Goal: Navigation & Orientation: Find specific page/section

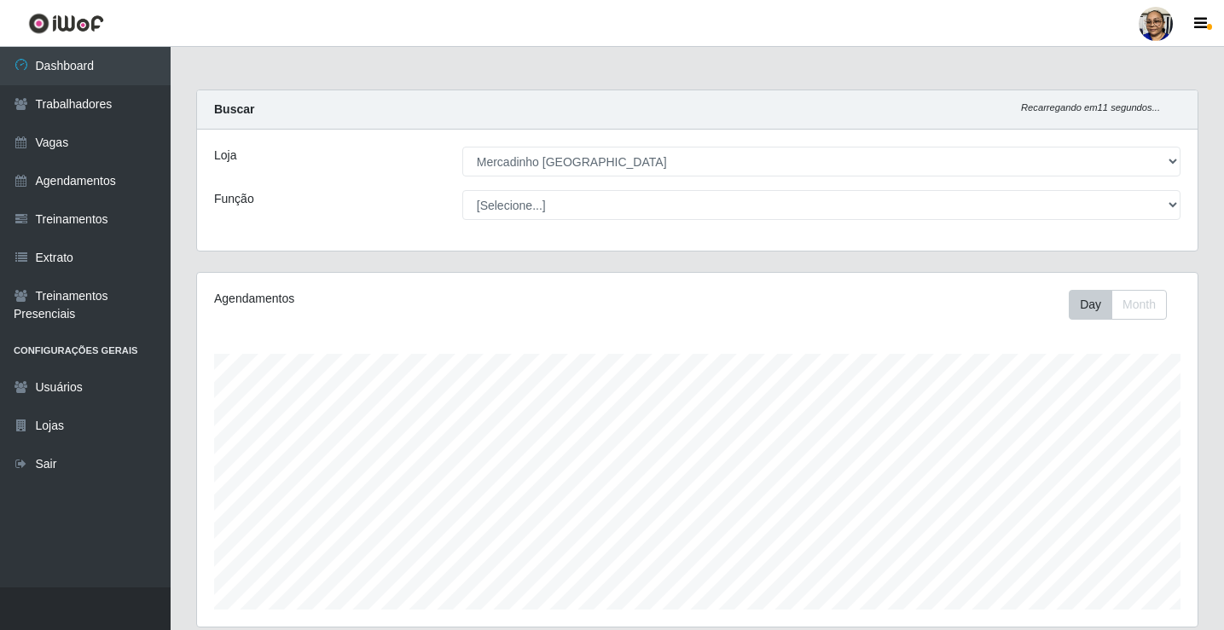
select select "345"
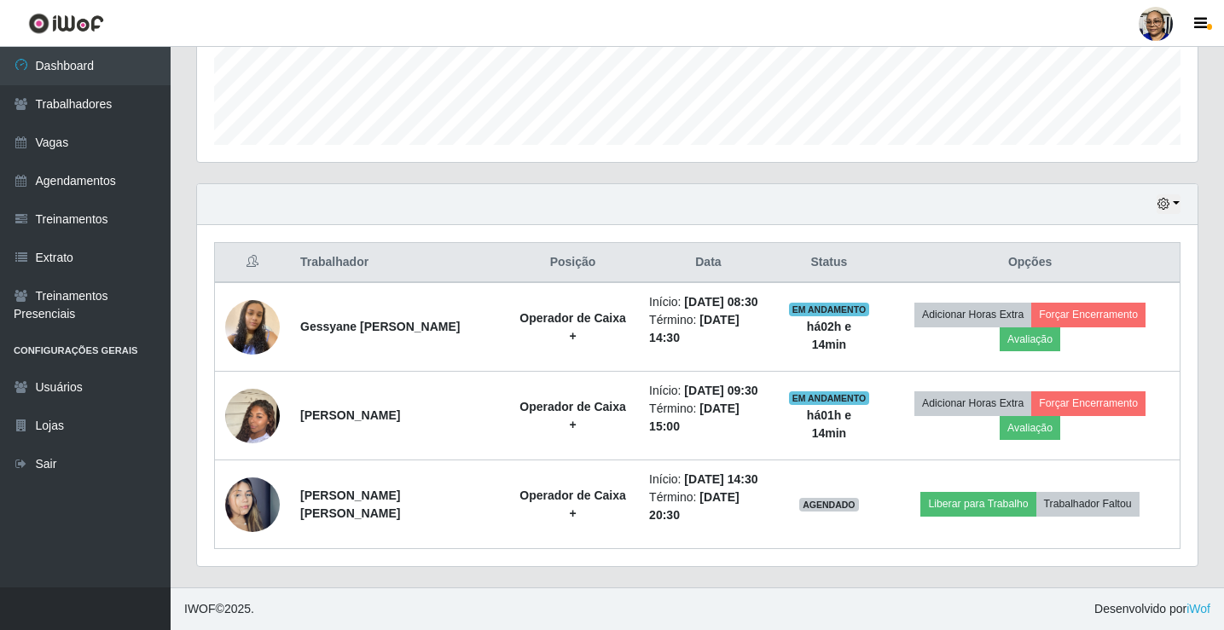
scroll to position [354, 1000]
click at [136, 108] on link "Trabalhadores" at bounding box center [85, 104] width 171 height 38
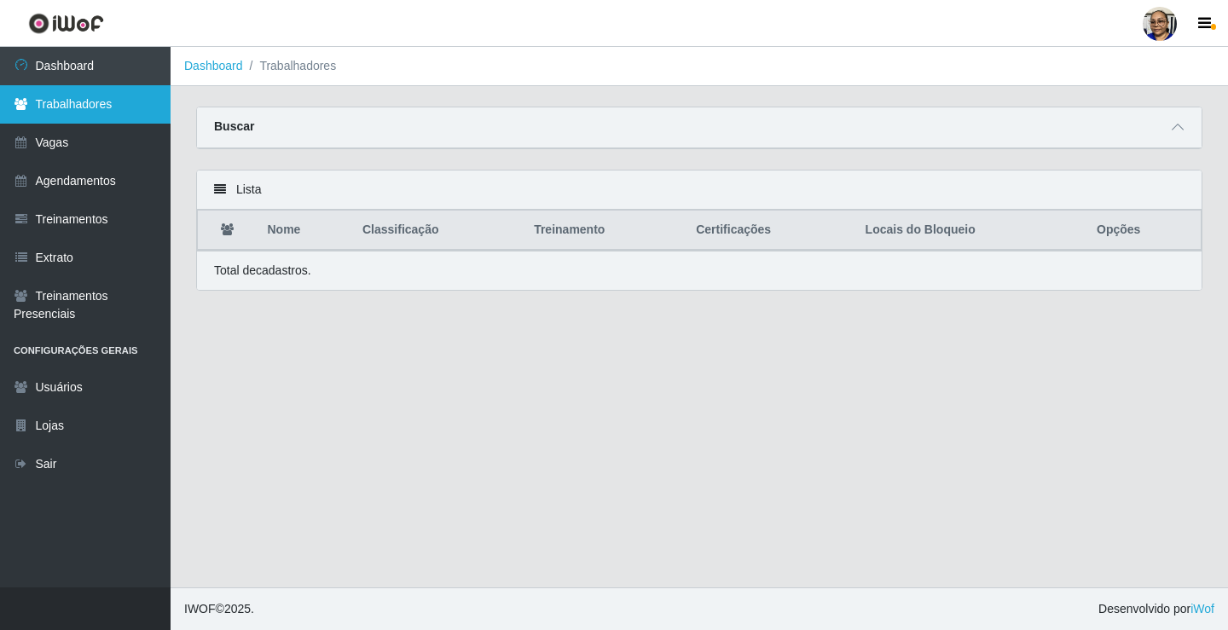
click at [136, 108] on link "Trabalhadores" at bounding box center [85, 104] width 171 height 38
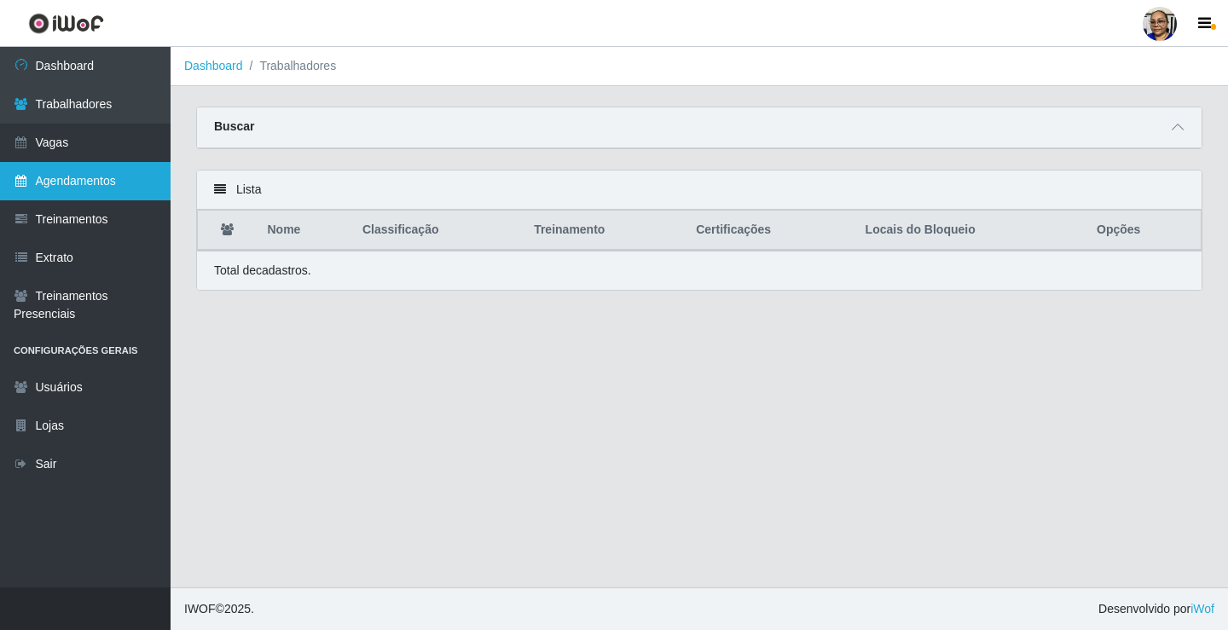
click at [133, 180] on link "Agendamentos" at bounding box center [85, 181] width 171 height 38
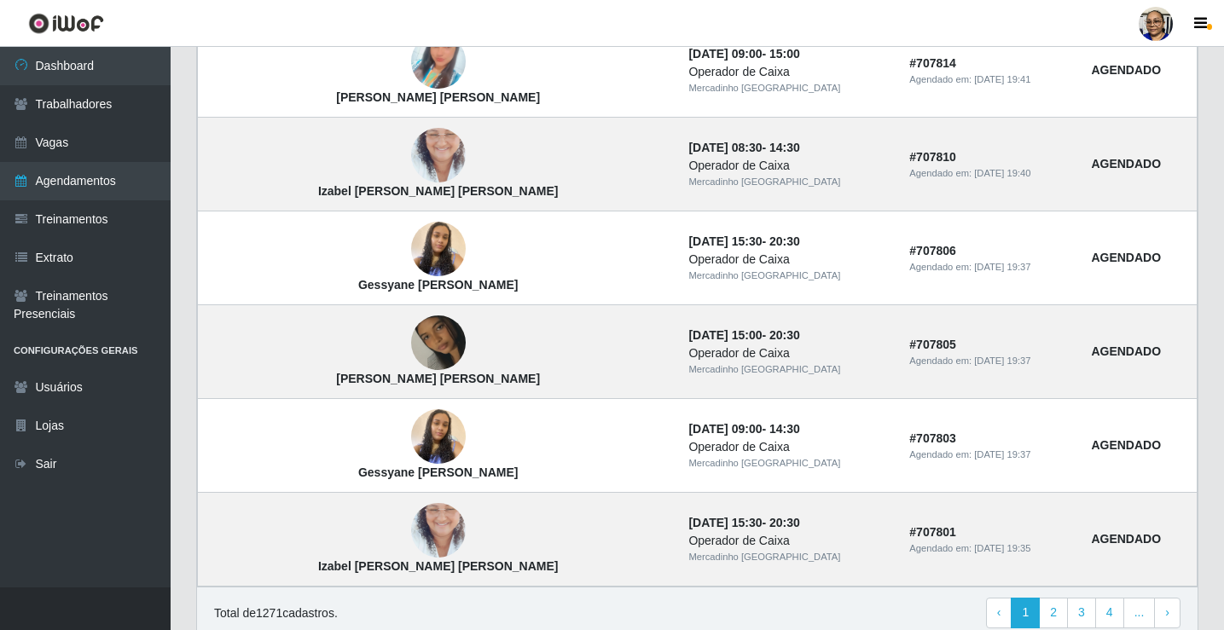
scroll to position [1109, 0]
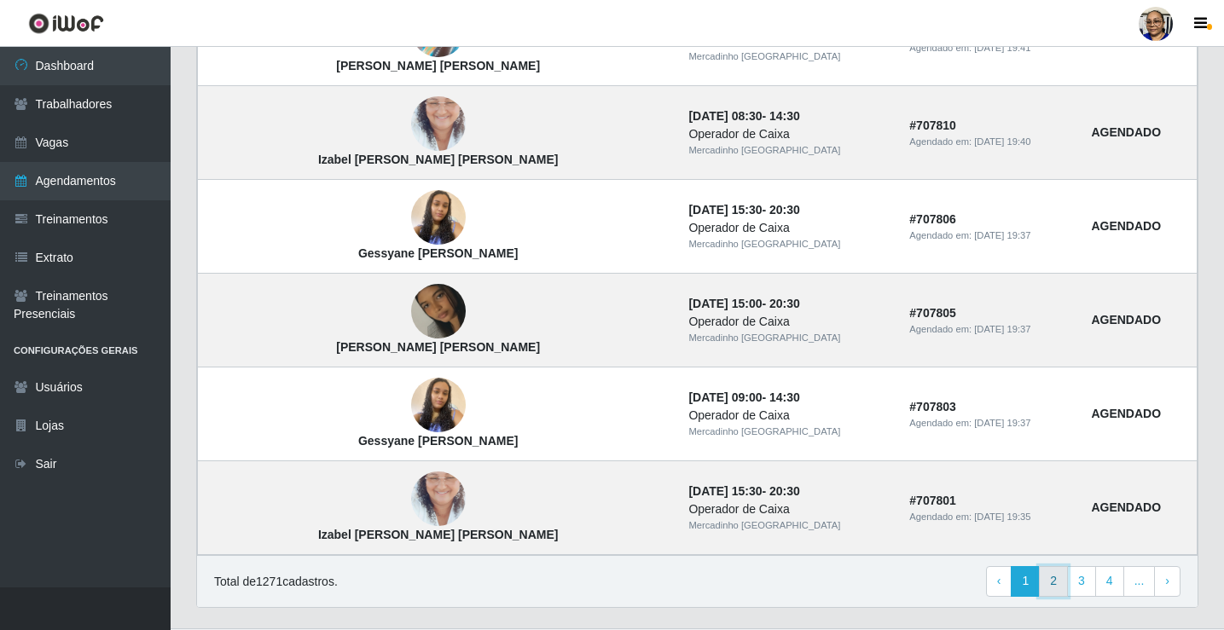
click at [1060, 577] on link "2" at bounding box center [1053, 581] width 29 height 31
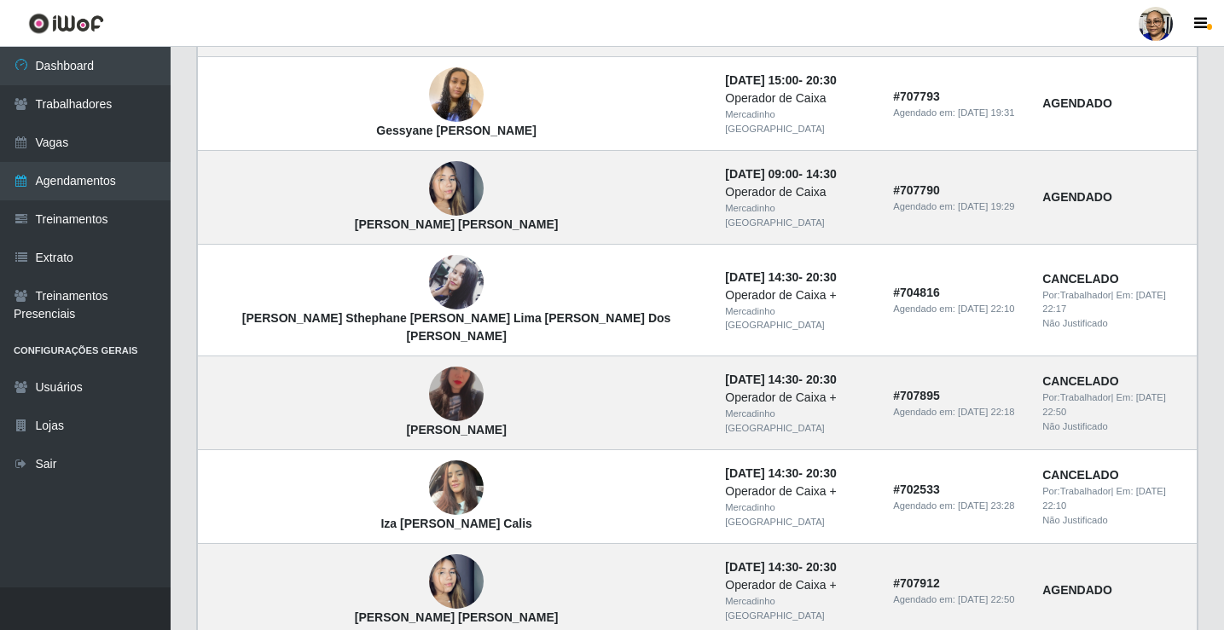
scroll to position [512, 0]
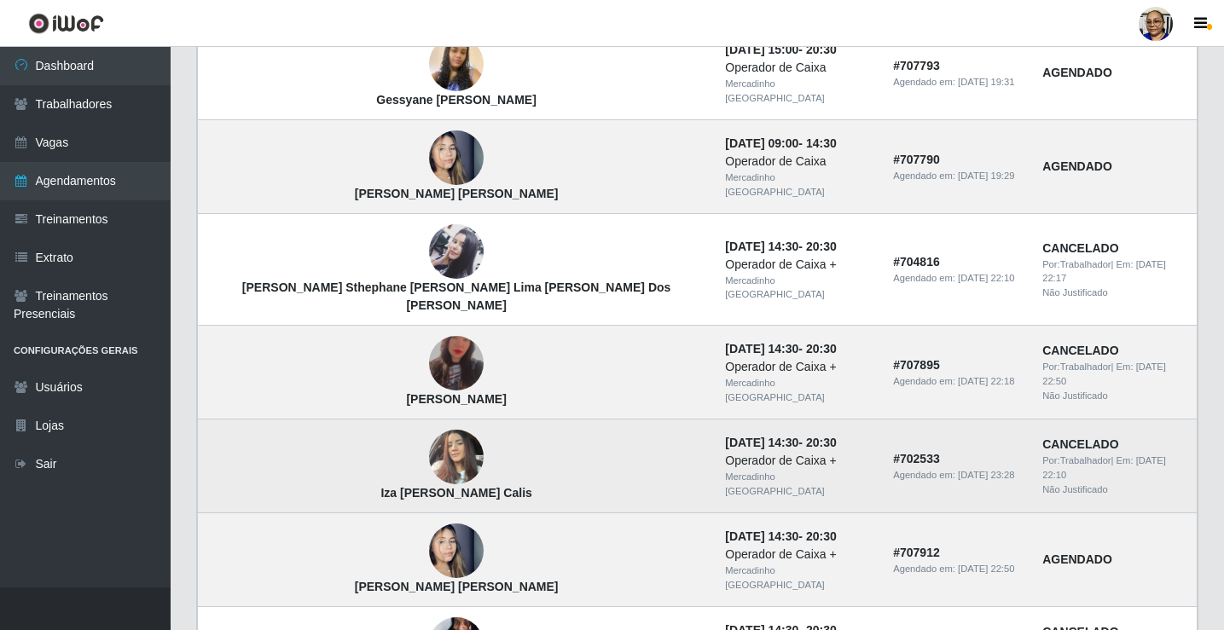
click at [429, 444] on img at bounding box center [456, 457] width 55 height 72
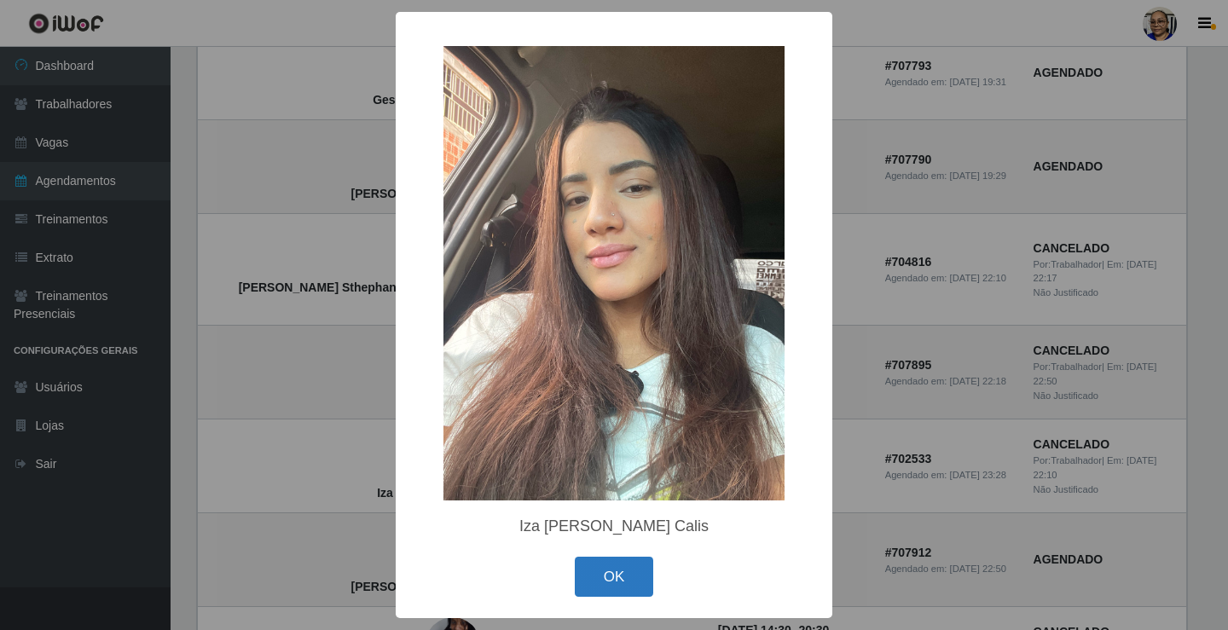
click at [607, 580] on button "OK" at bounding box center [614, 577] width 79 height 40
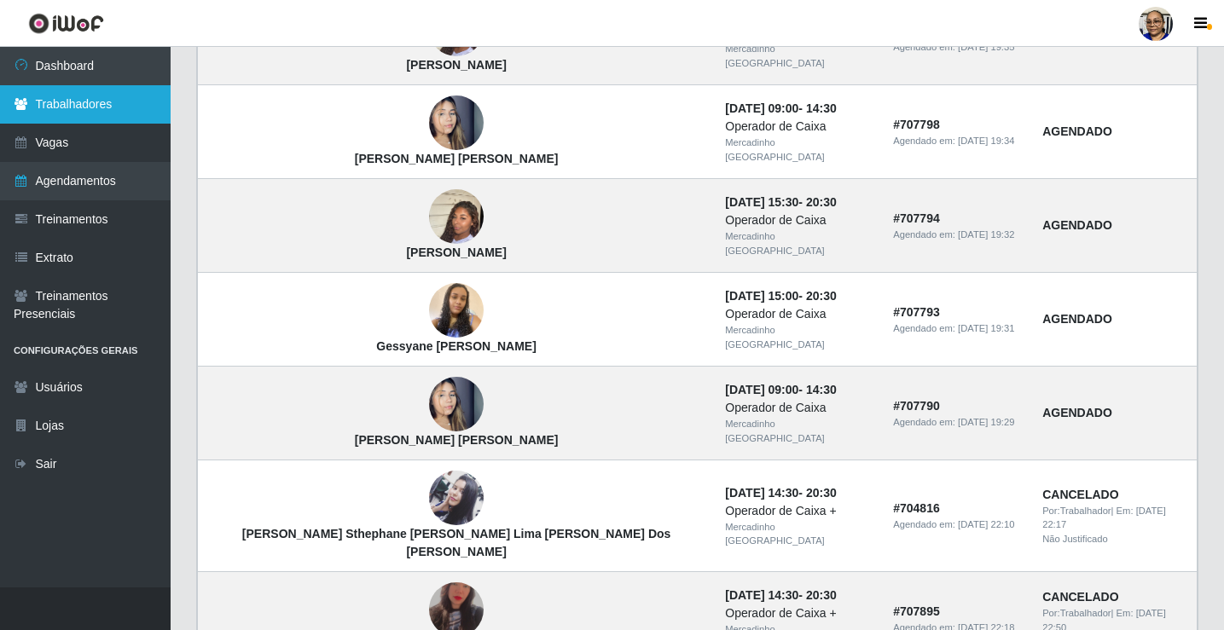
scroll to position [256, 0]
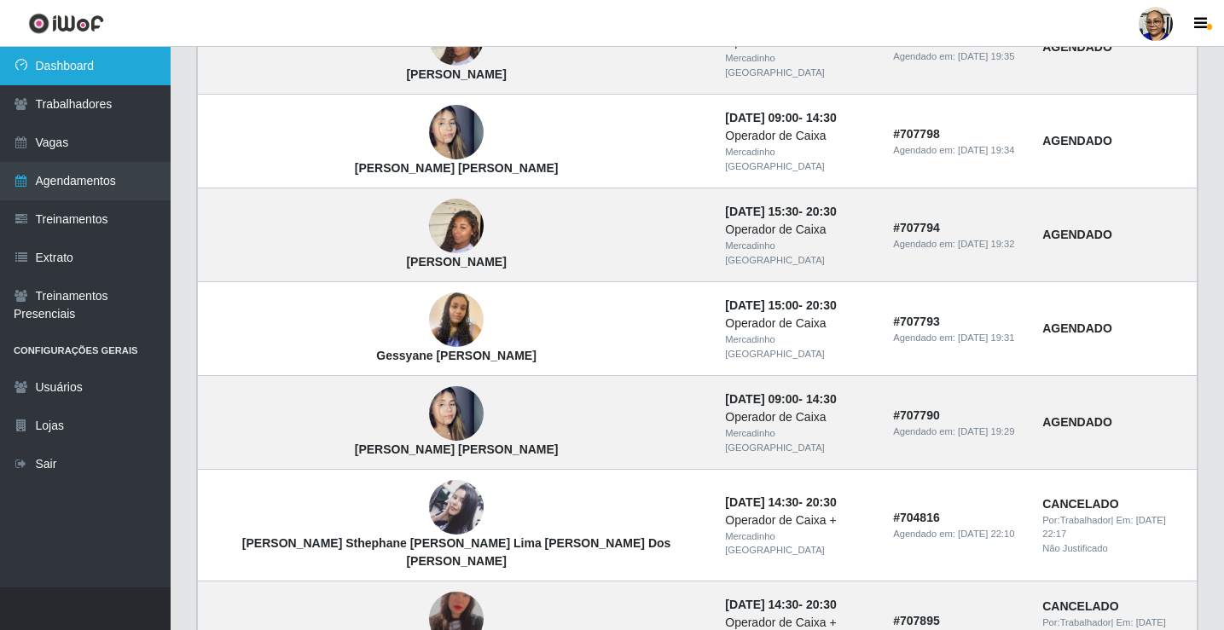
click at [143, 64] on link "Dashboard" at bounding box center [85, 66] width 171 height 38
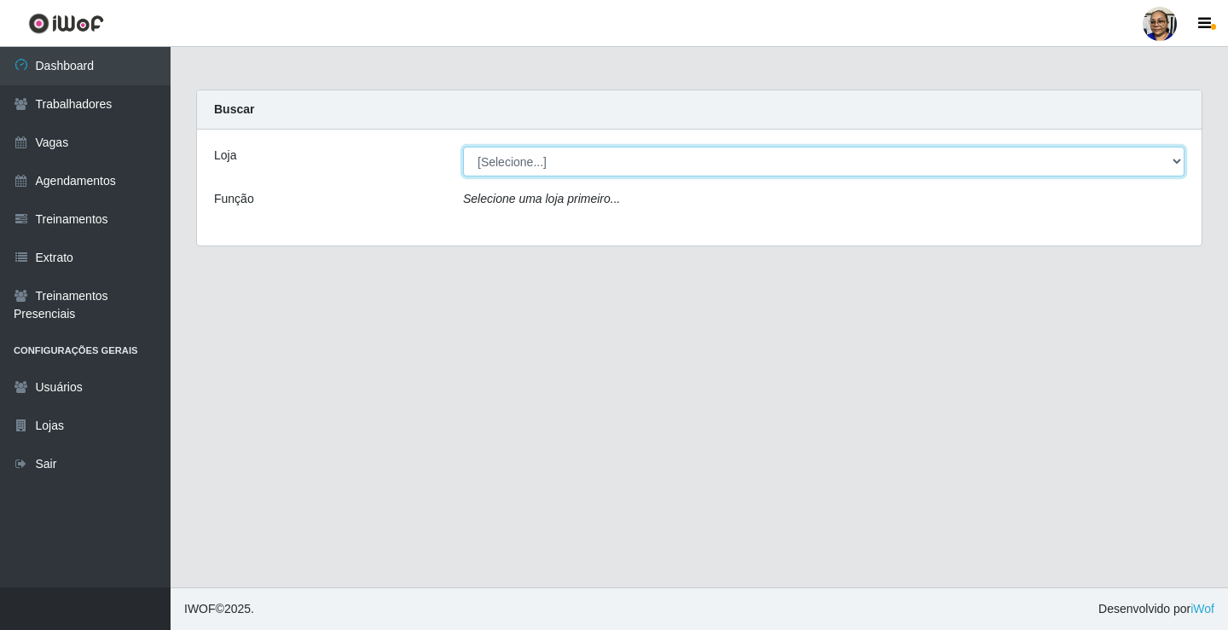
click at [1176, 161] on select "[Selecione...] Mercadinho [GEOGRAPHIC_DATA]" at bounding box center [823, 162] width 721 height 30
select select "345"
click at [463, 147] on select "[Selecione...] Mercadinho [GEOGRAPHIC_DATA]" at bounding box center [823, 162] width 721 height 30
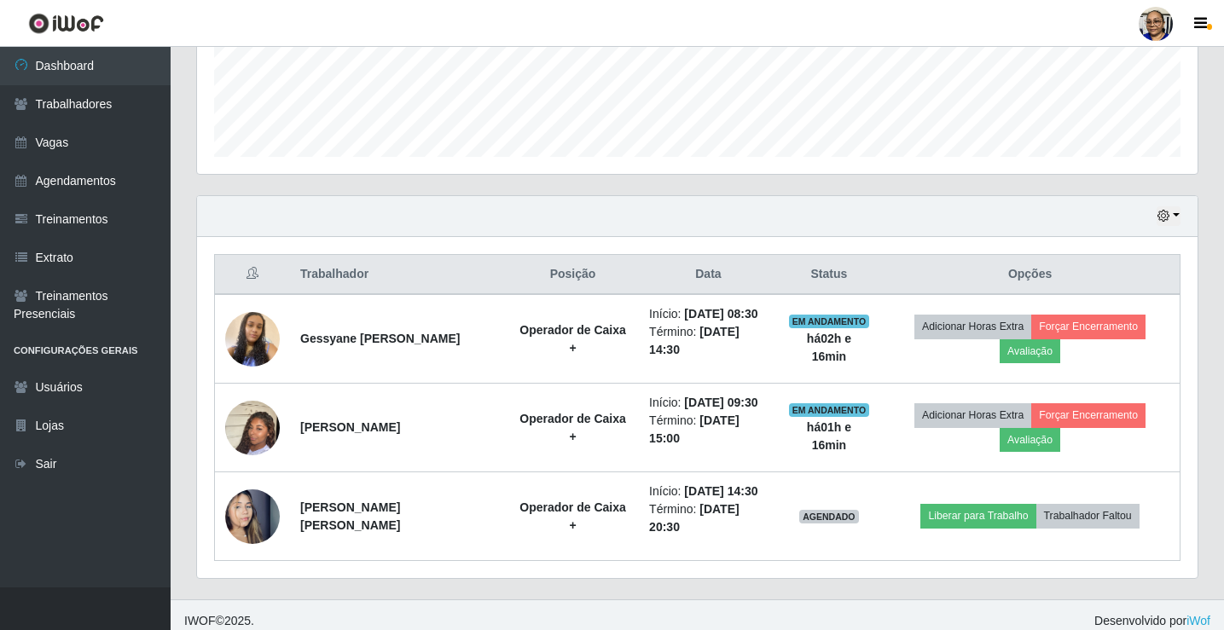
scroll to position [465, 0]
